Goal: Find specific page/section: Find specific page/section

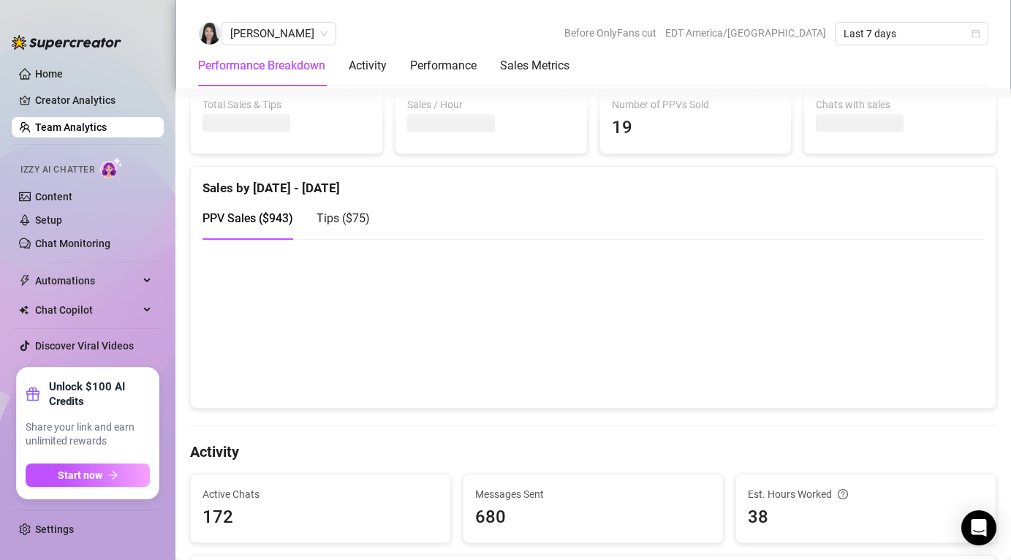
scroll to position [245, 0]
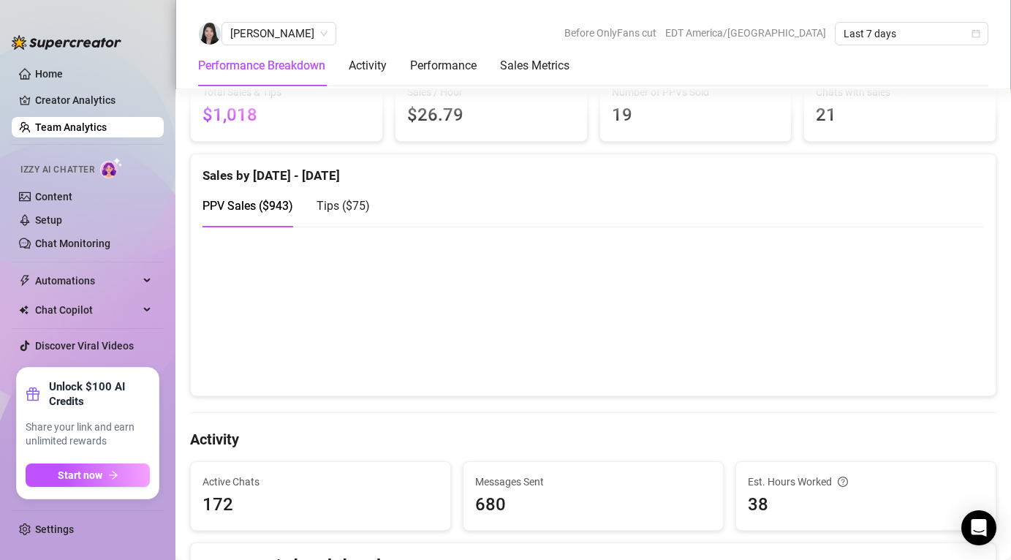
click at [86, 124] on link "Team Analytics" at bounding box center [71, 127] width 72 height 12
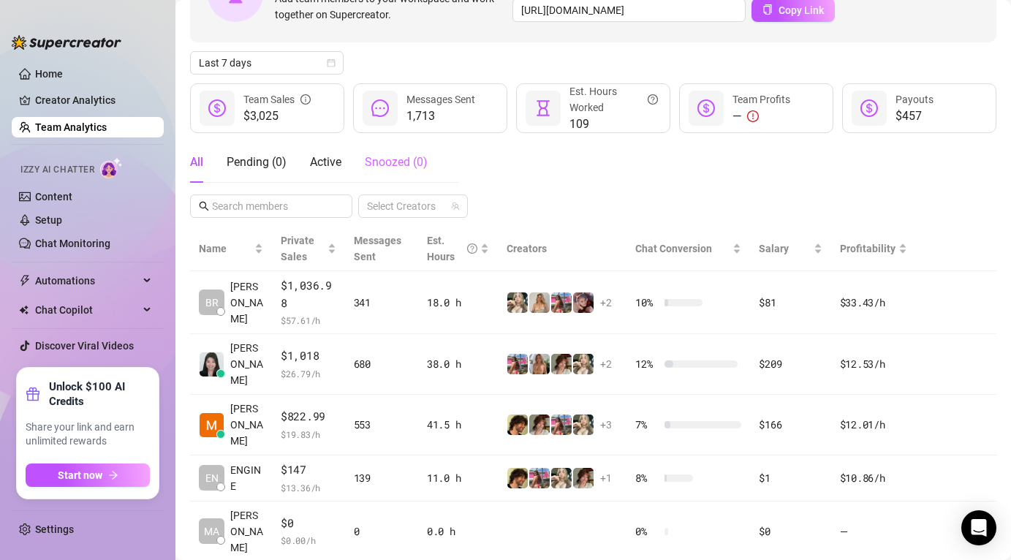
scroll to position [167, 0]
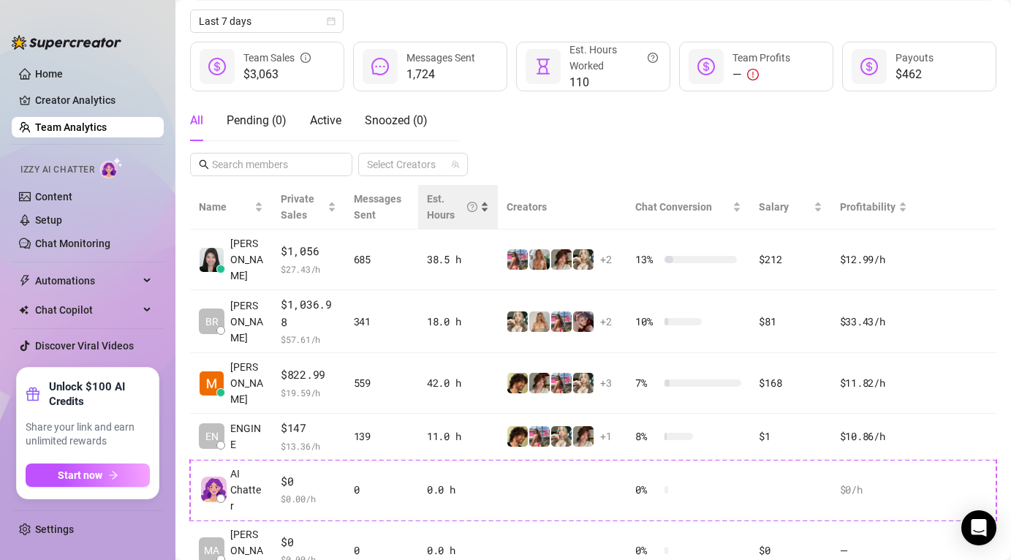
scroll to position [167, 0]
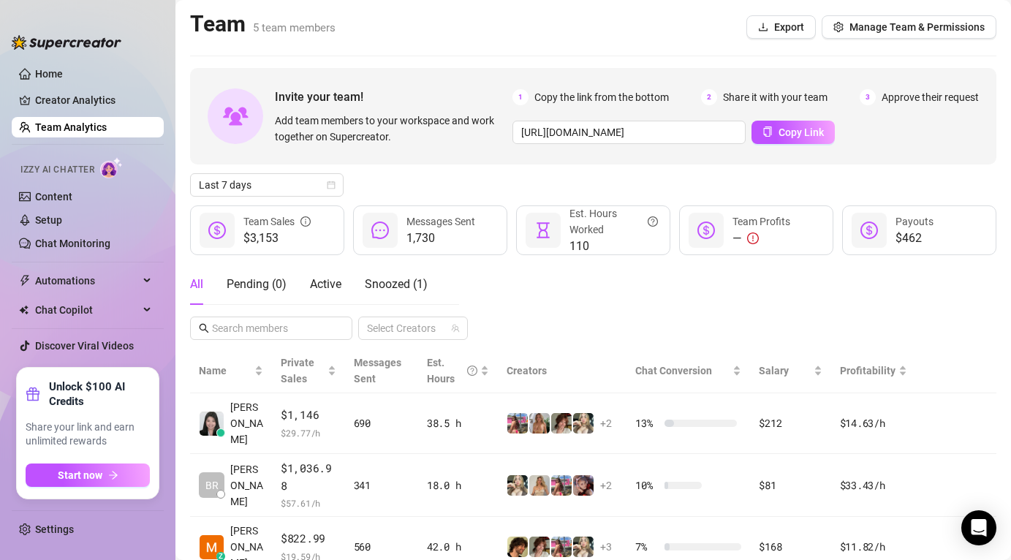
click at [105, 122] on link "Team Analytics" at bounding box center [71, 127] width 72 height 12
click at [105, 124] on link "Team Analytics" at bounding box center [71, 127] width 72 height 12
